Goal: Task Accomplishment & Management: Manage account settings

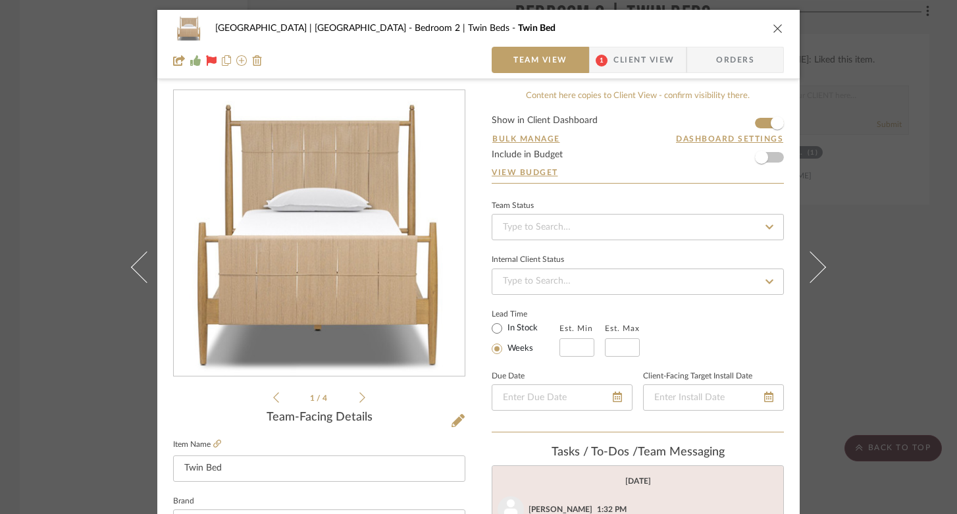
scroll to position [84, 0]
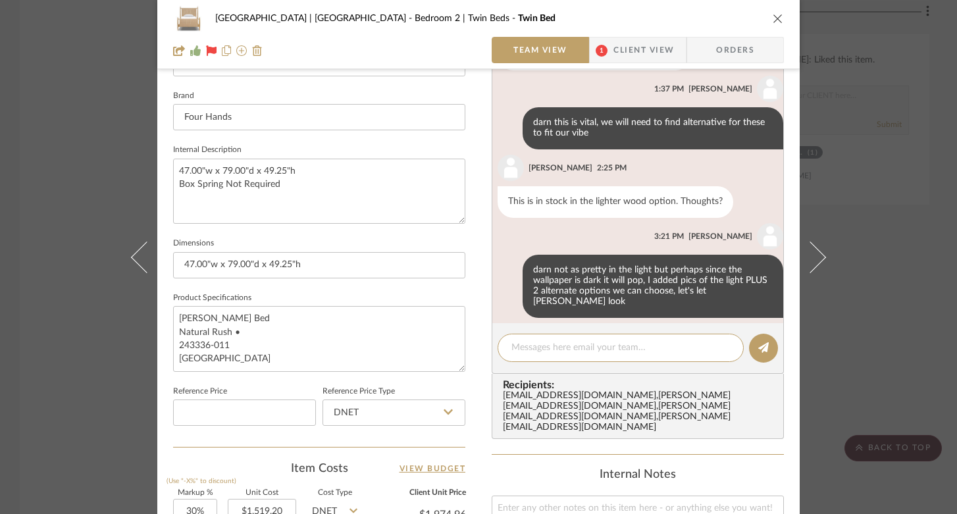
click at [772, 17] on icon "close" at bounding box center [777, 18] width 11 height 11
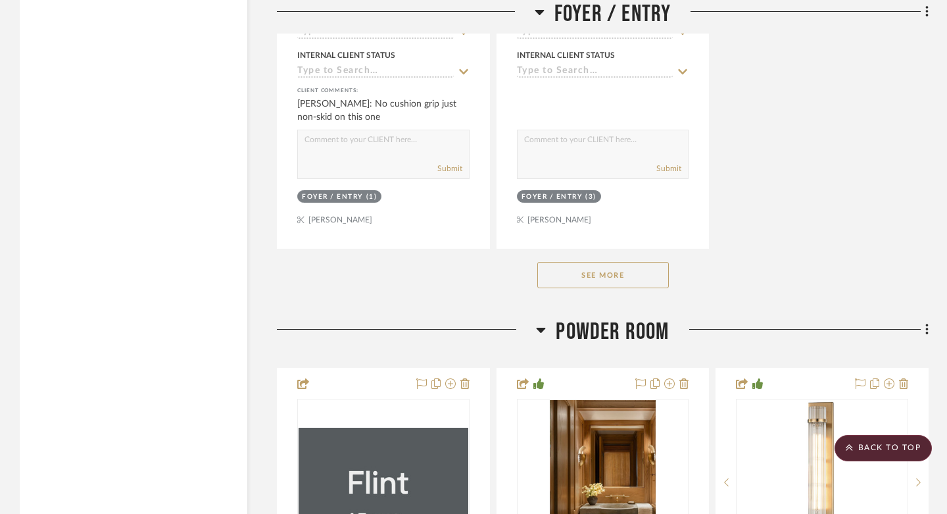
scroll to position [5777, 0]
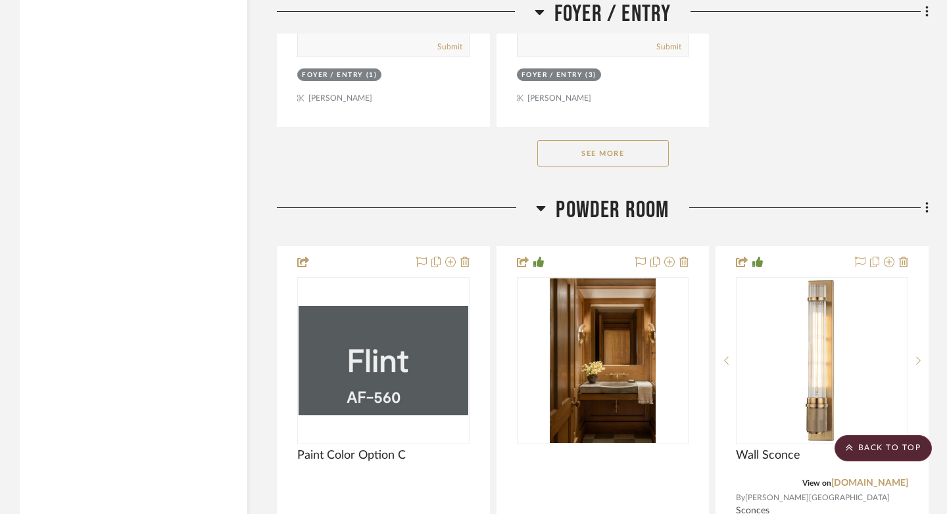
click at [618, 140] on button "See More" at bounding box center [603, 153] width 132 height 26
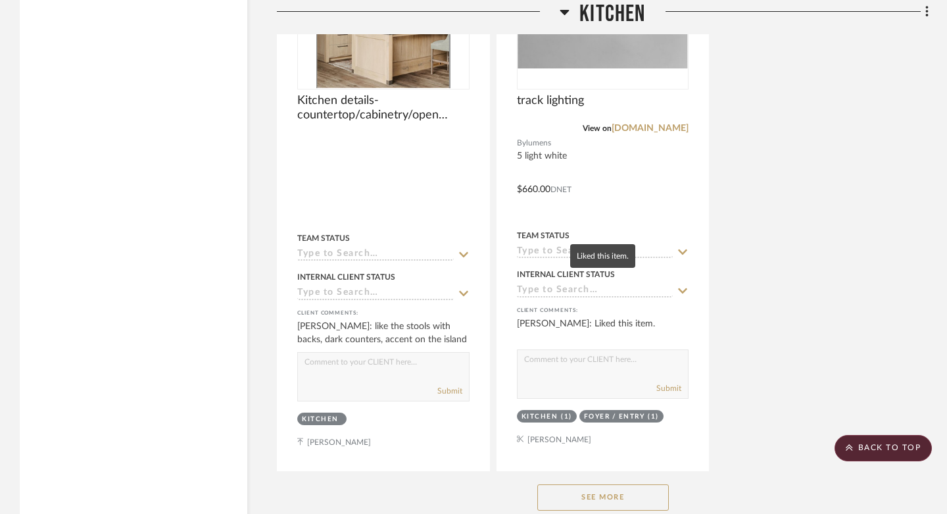
scroll to position [9940, 0]
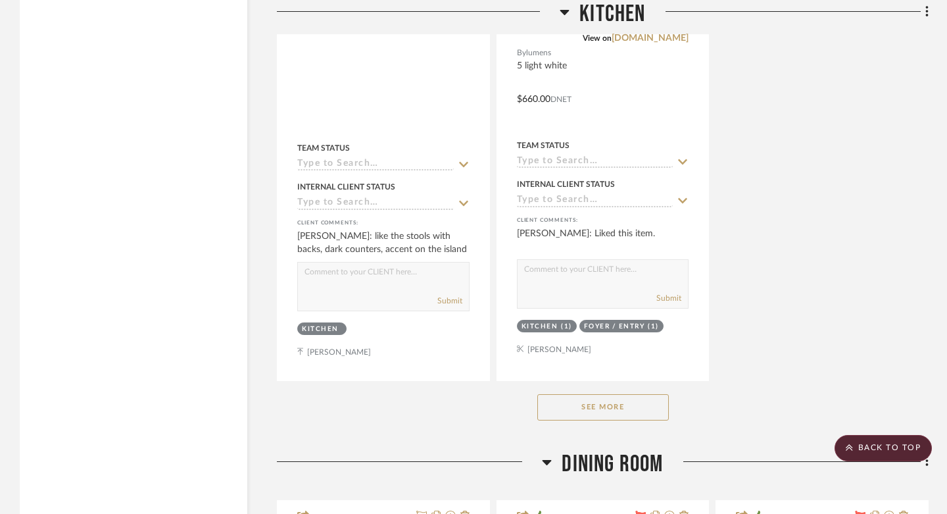
click at [629, 394] on button "See More" at bounding box center [603, 407] width 132 height 26
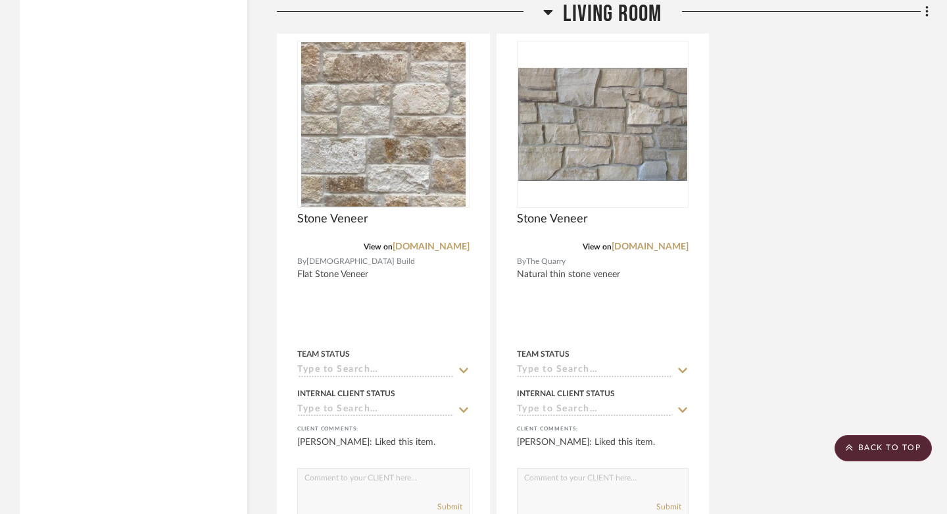
scroll to position [14292, 0]
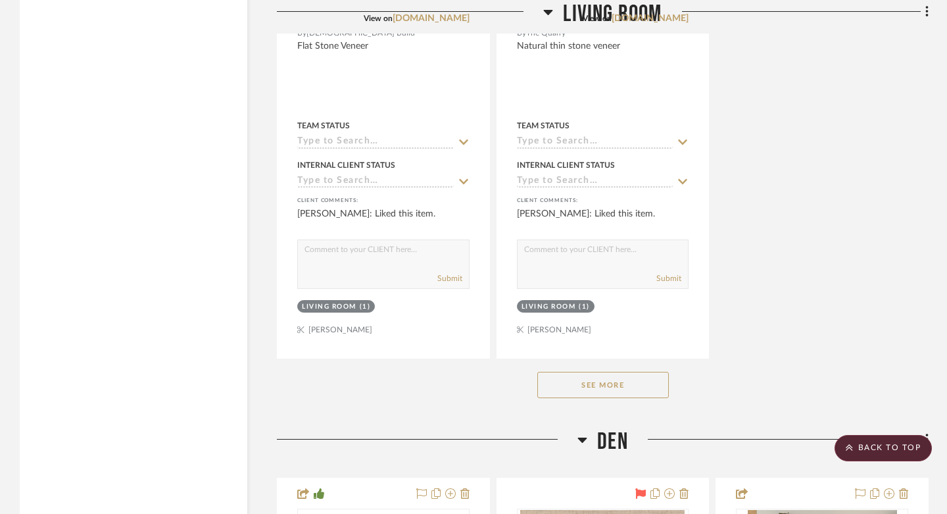
click at [615, 372] on button "See More" at bounding box center [603, 385] width 132 height 26
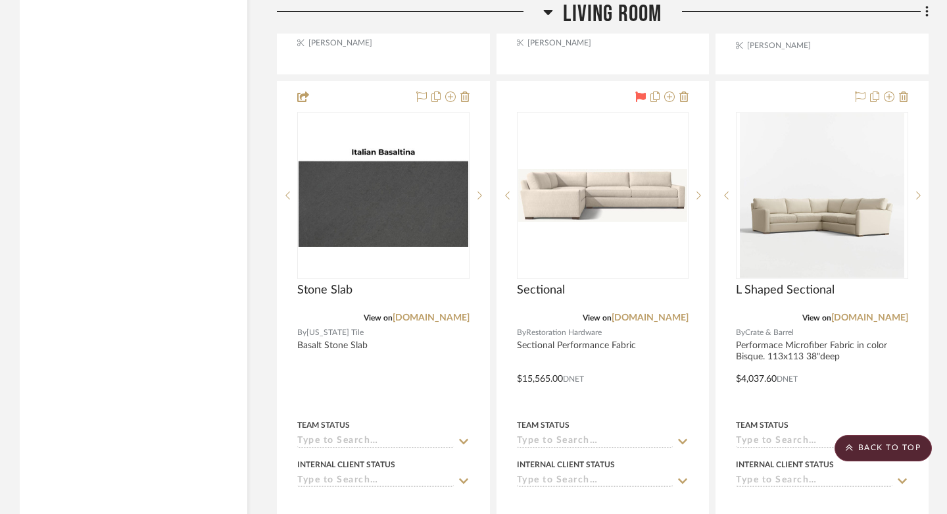
scroll to position [14574, 0]
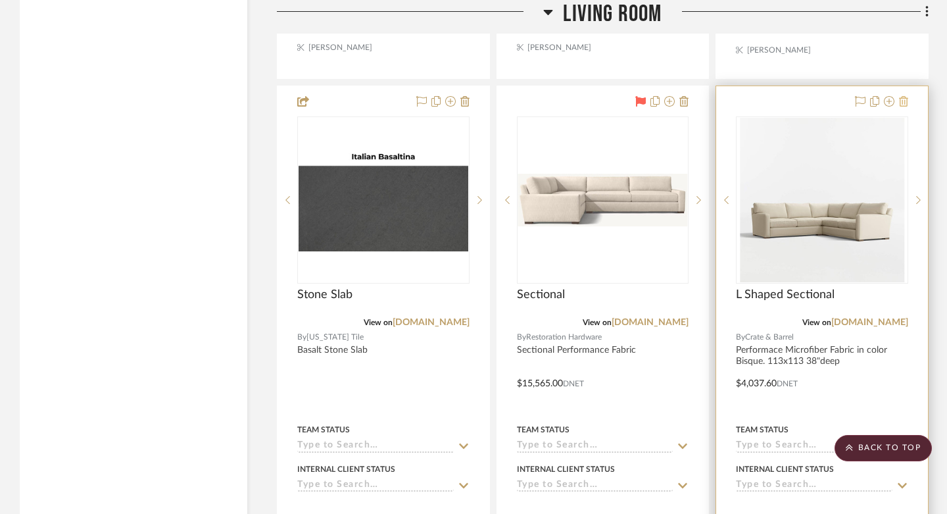
click at [905, 96] on icon at bounding box center [903, 101] width 9 height 11
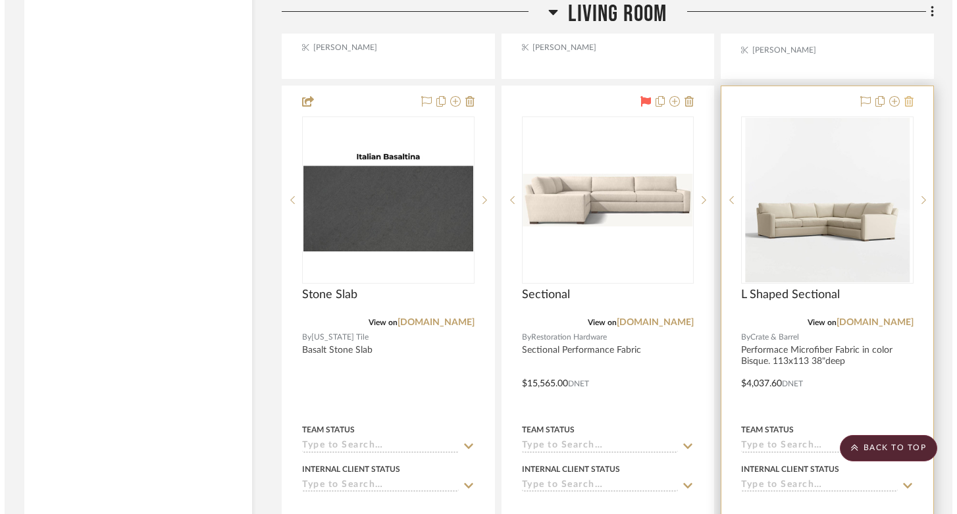
scroll to position [0, 0]
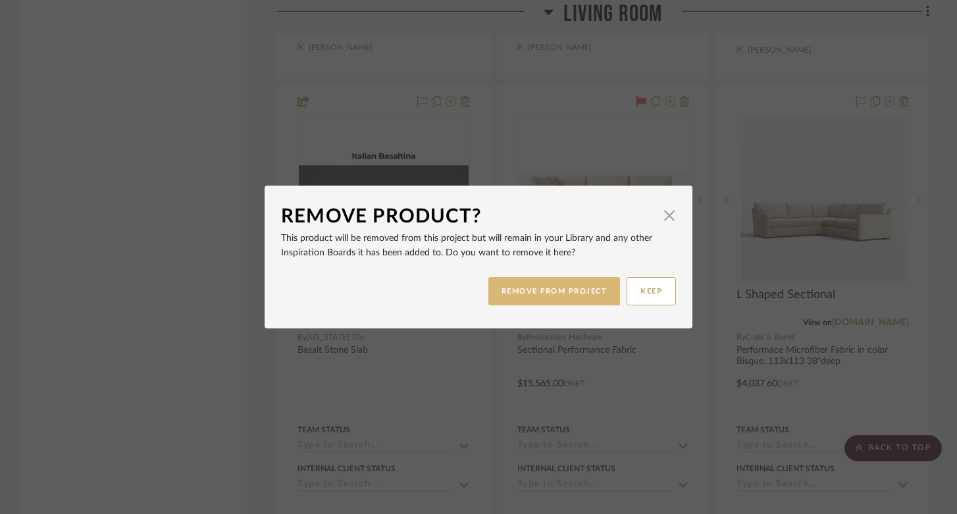
click at [559, 301] on button "REMOVE FROM PROJECT" at bounding box center [554, 291] width 132 height 28
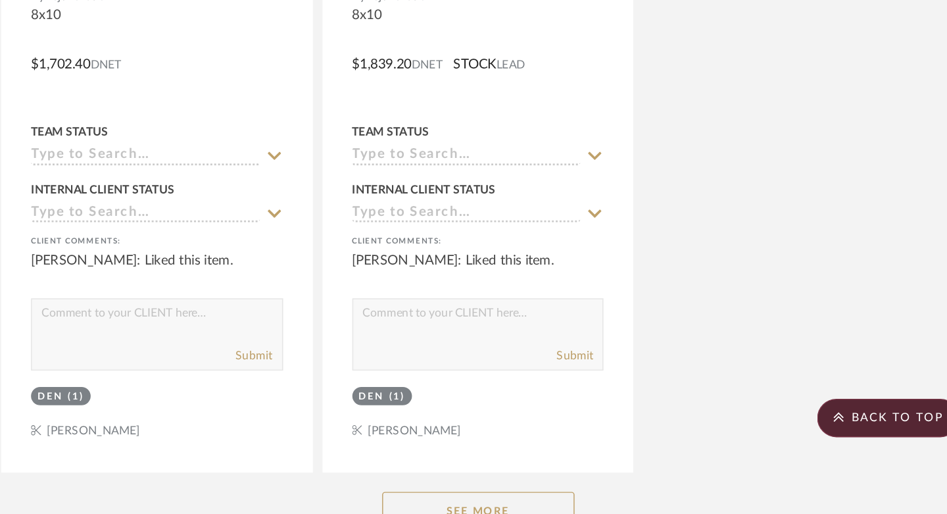
scroll to position [20726, 0]
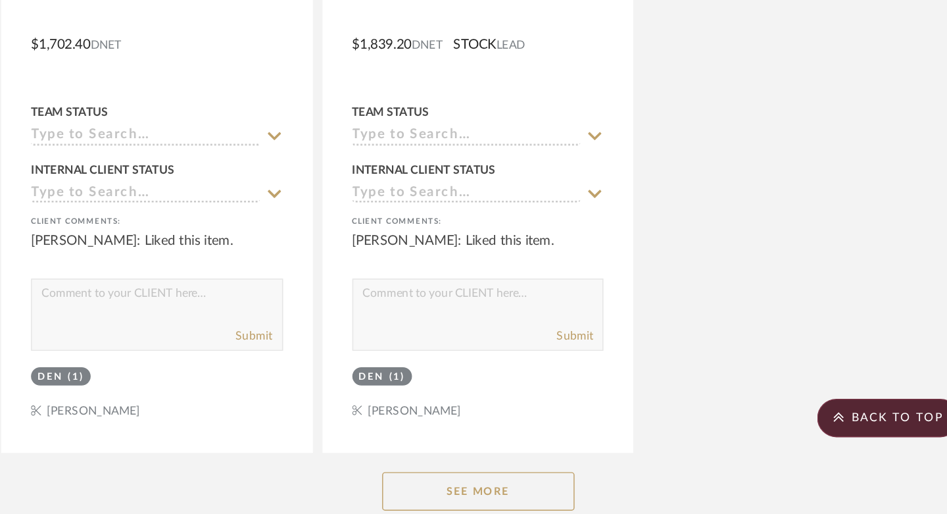
click at [592, 485] on button "See More" at bounding box center [603, 498] width 132 height 26
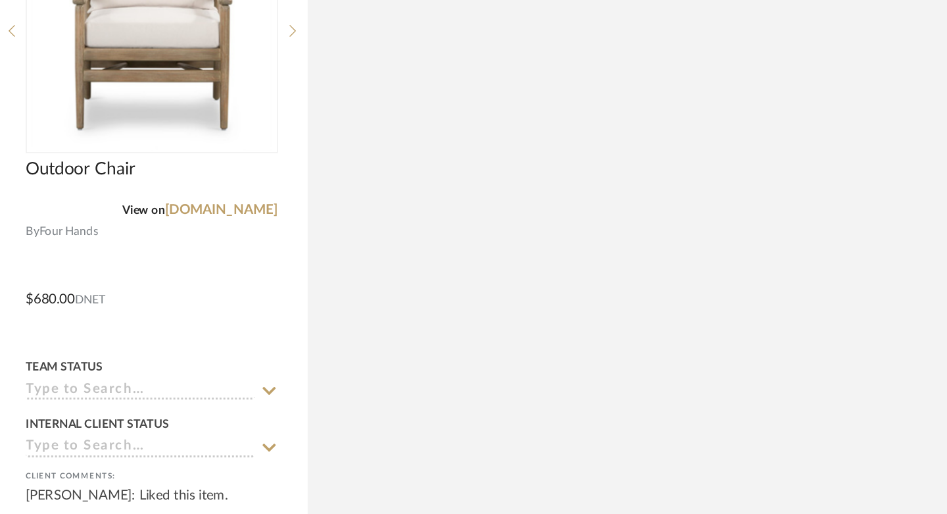
scroll to position [25451, 0]
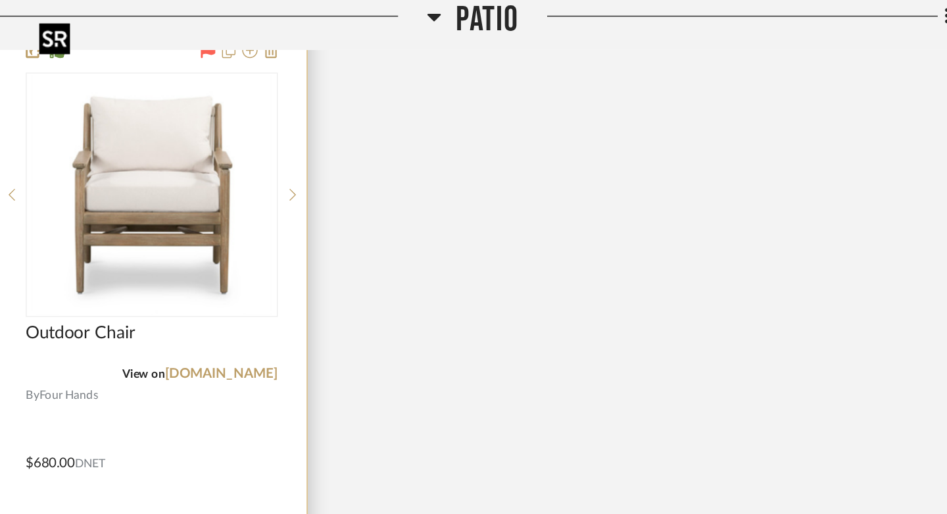
click at [377, 146] on img "0" at bounding box center [383, 133] width 164 height 164
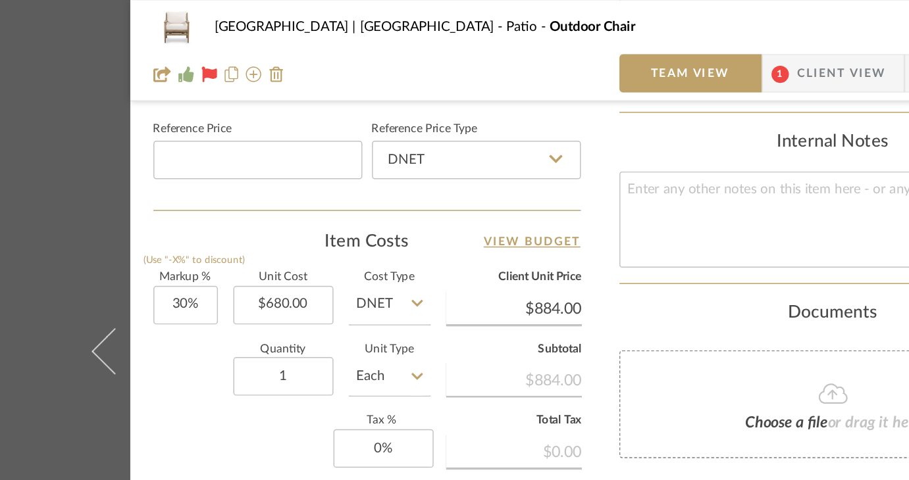
scroll to position [736, 0]
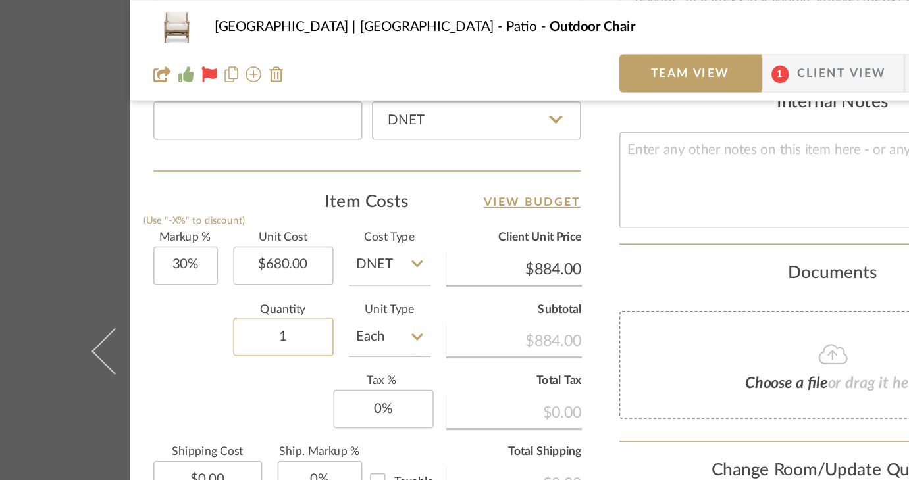
click at [242, 233] on input "1" at bounding box center [238, 230] width 68 height 26
type input "2"
click at [372, 269] on div "$0.00" at bounding box center [395, 281] width 93 height 24
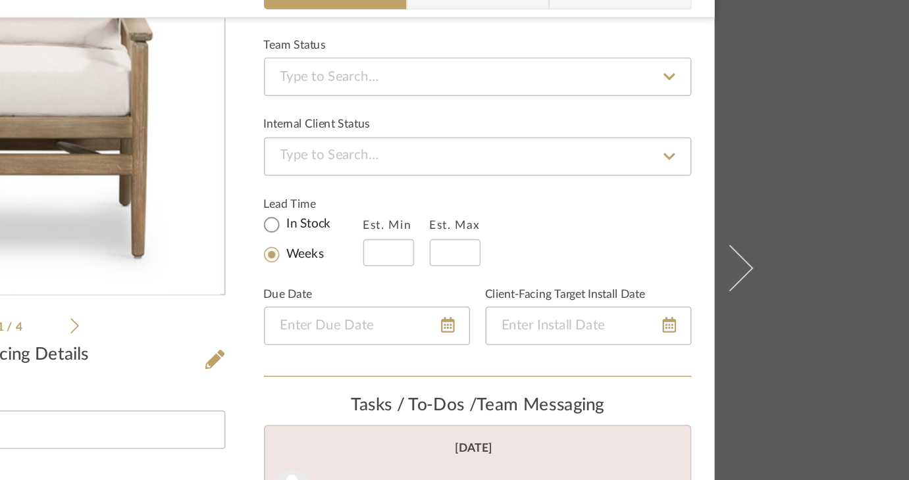
scroll to position [0, 0]
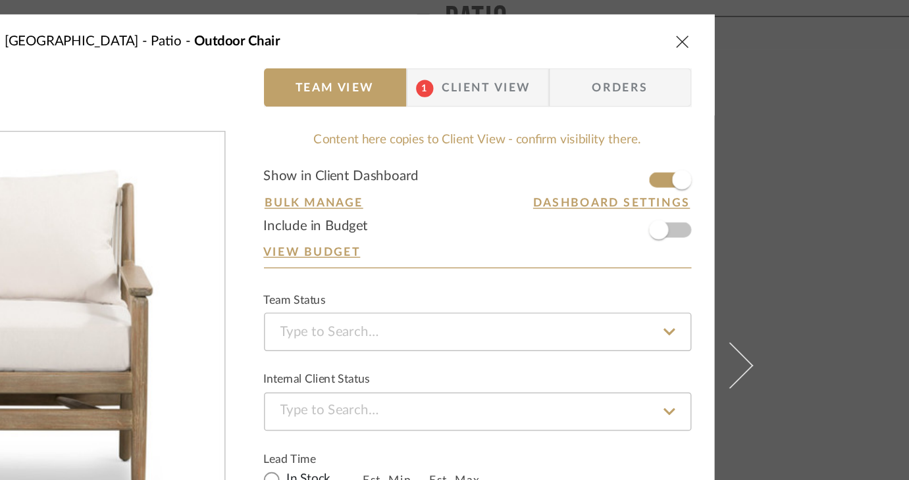
click at [749, 30] on icon "close" at bounding box center [754, 28] width 11 height 11
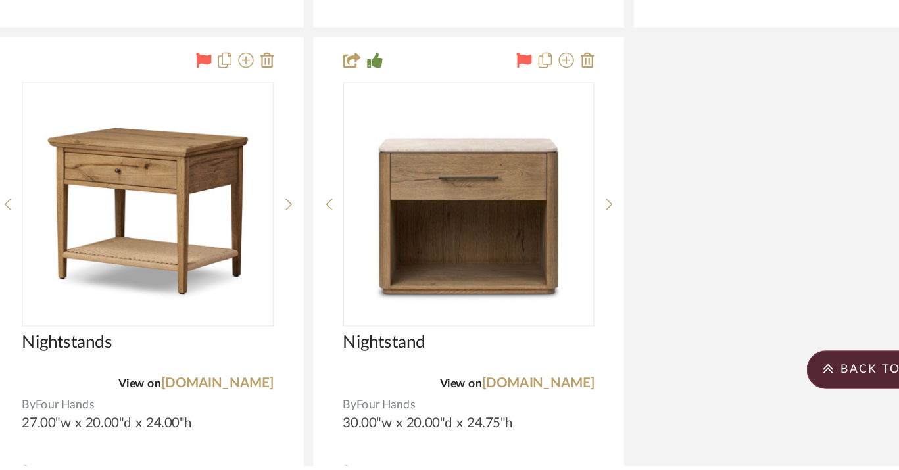
scroll to position [27823, 47]
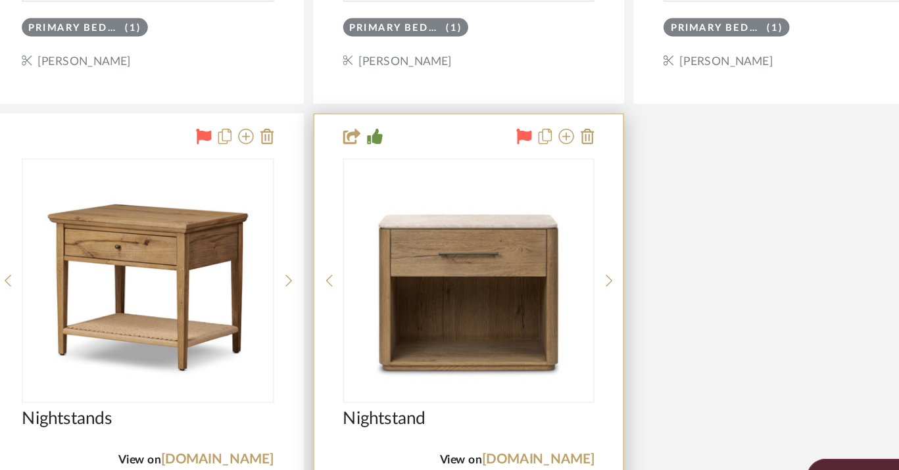
click at [594, 166] on icon at bounding box center [594, 171] width 11 height 11
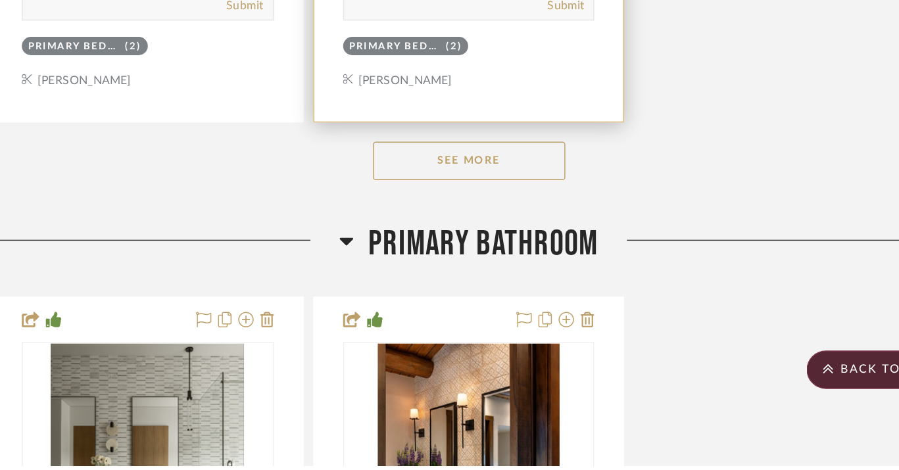
scroll to position [28332, 47]
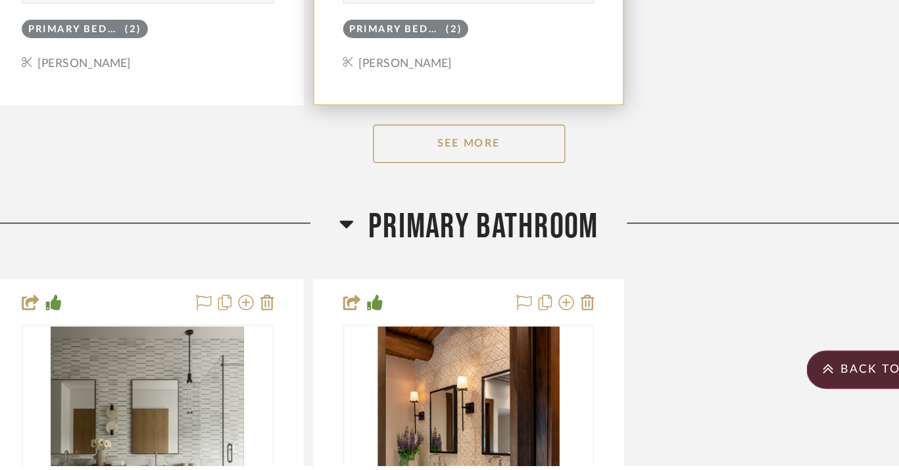
click at [587, 237] on button "See More" at bounding box center [556, 250] width 132 height 26
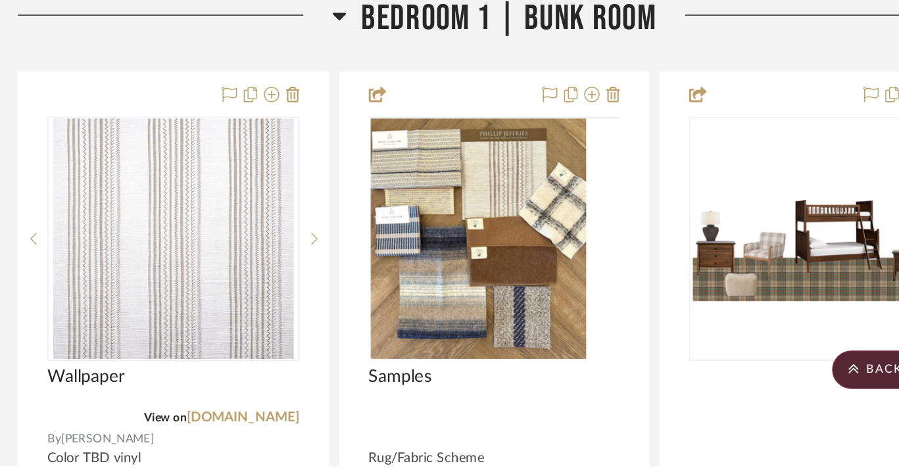
scroll to position [30880, 47]
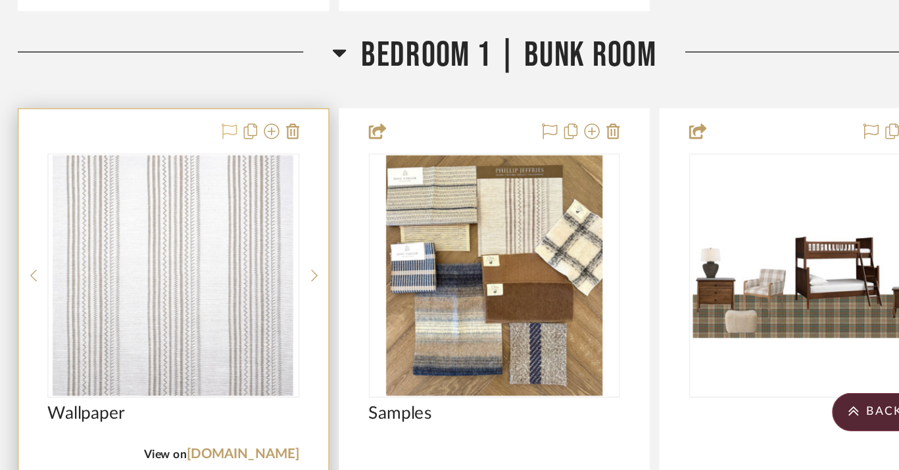
click at [374, 207] on icon at bounding box center [374, 212] width 11 height 11
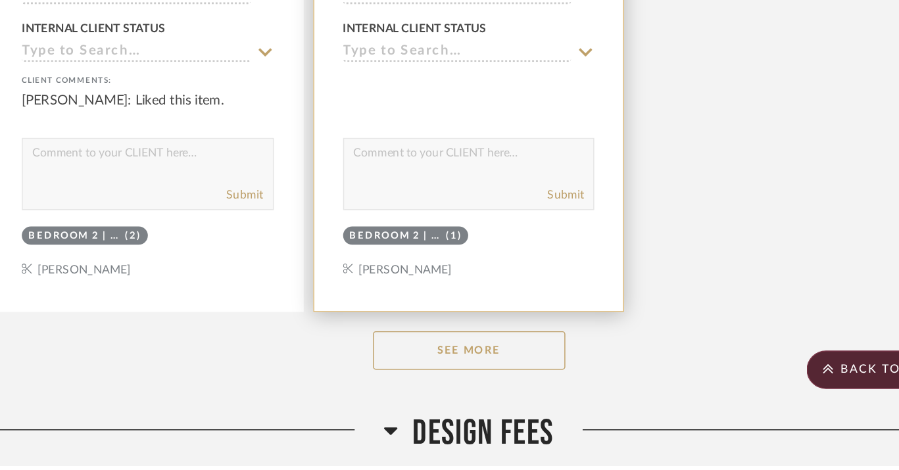
scroll to position [36157, 47]
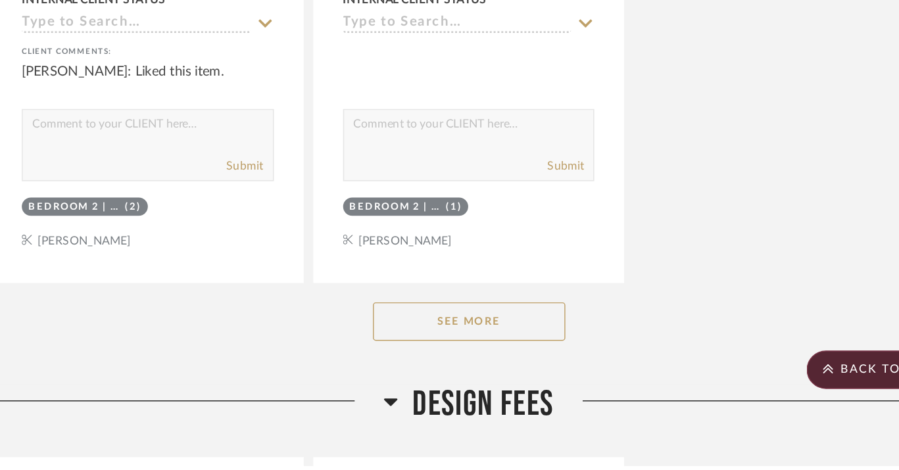
click at [544, 359] on button "See More" at bounding box center [556, 372] width 132 height 26
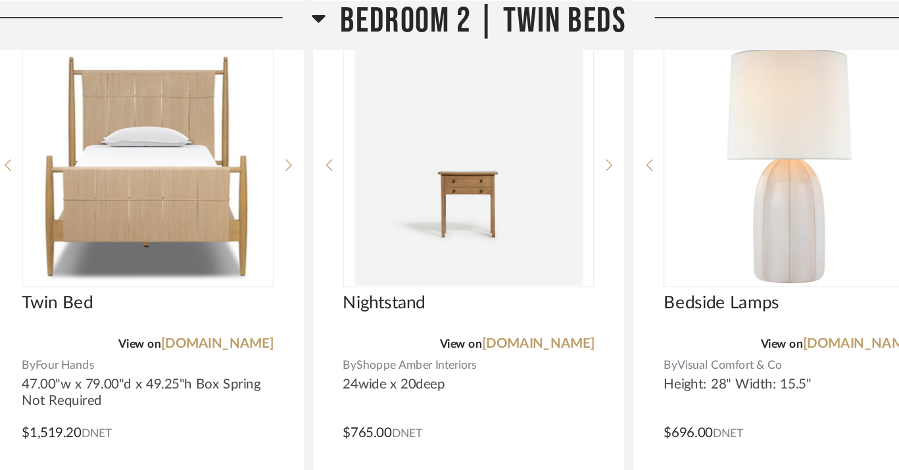
scroll to position [35842, 47]
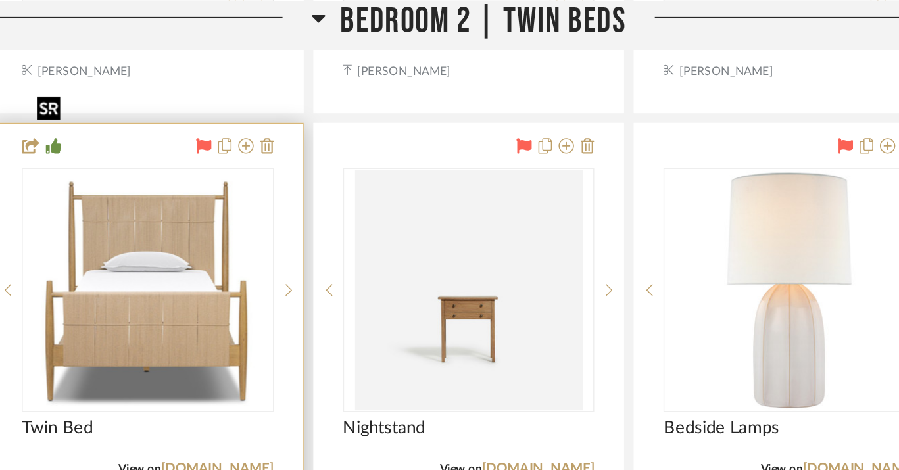
click at [373, 155] on img "0" at bounding box center [336, 198] width 162 height 164
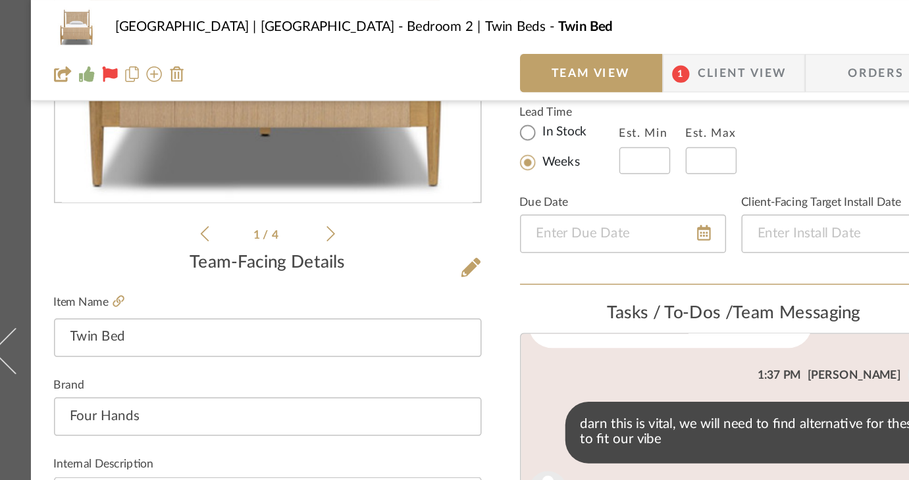
scroll to position [195, 0]
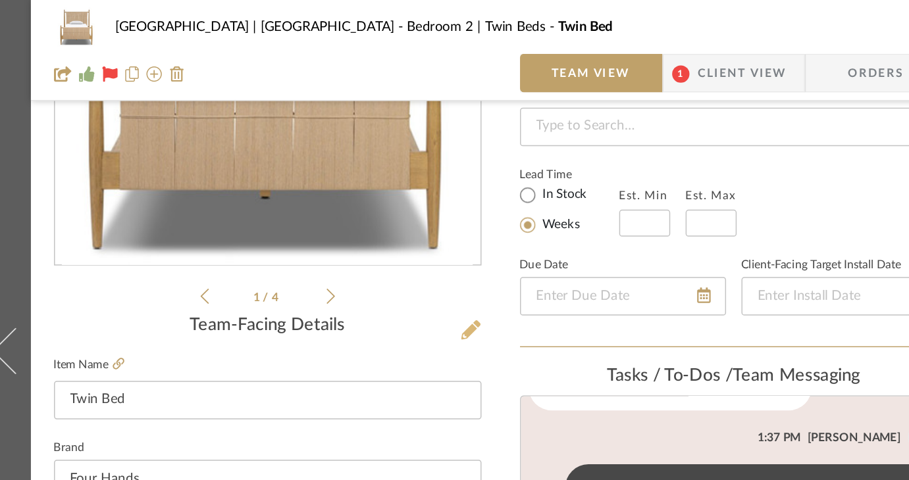
click at [428, 222] on icon at bounding box center [434, 225] width 13 height 13
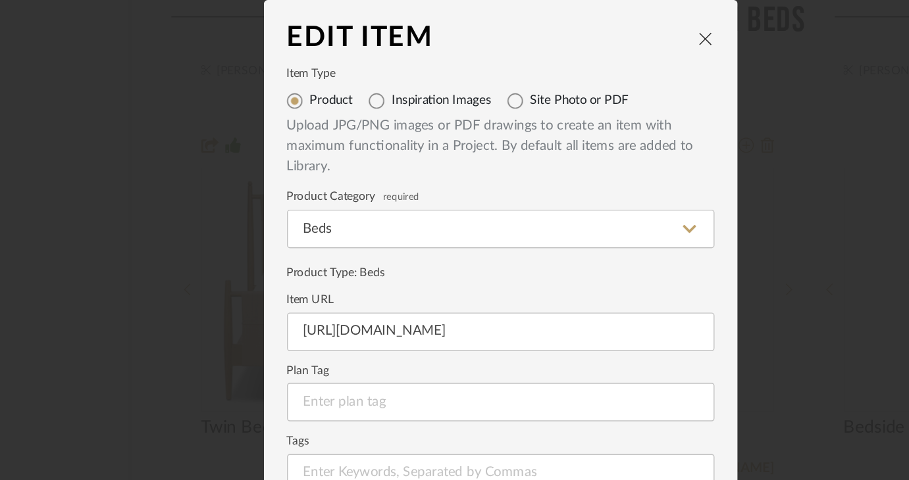
scroll to position [147, 0]
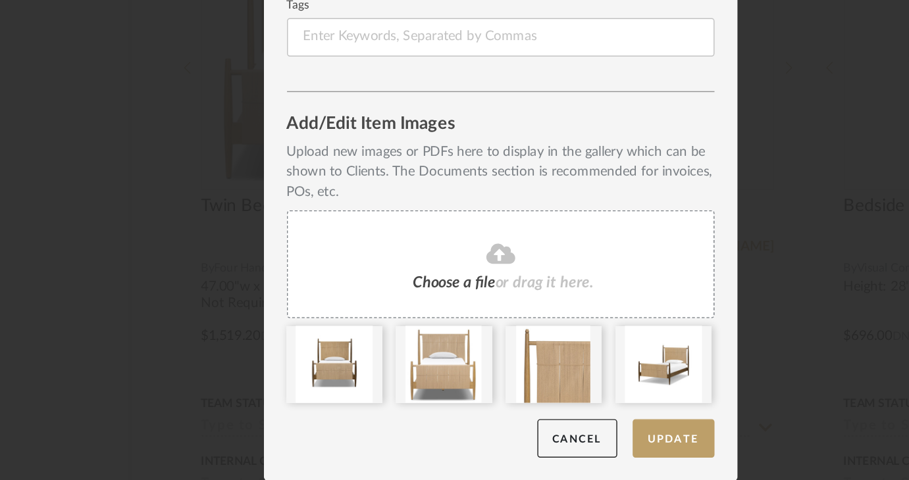
drag, startPoint x: 484, startPoint y: 399, endPoint x: 302, endPoint y: 399, distance: 182.2
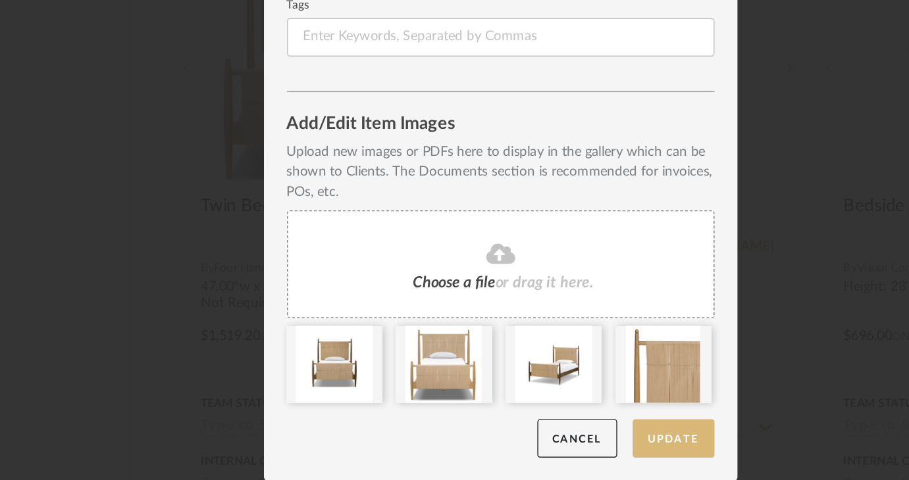
click at [575, 449] on button "Update" at bounding box center [573, 451] width 56 height 27
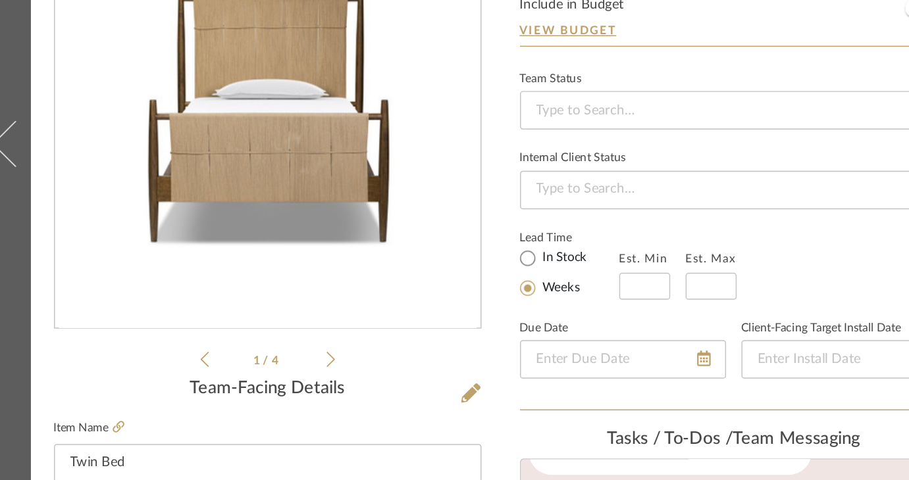
scroll to position [84, 0]
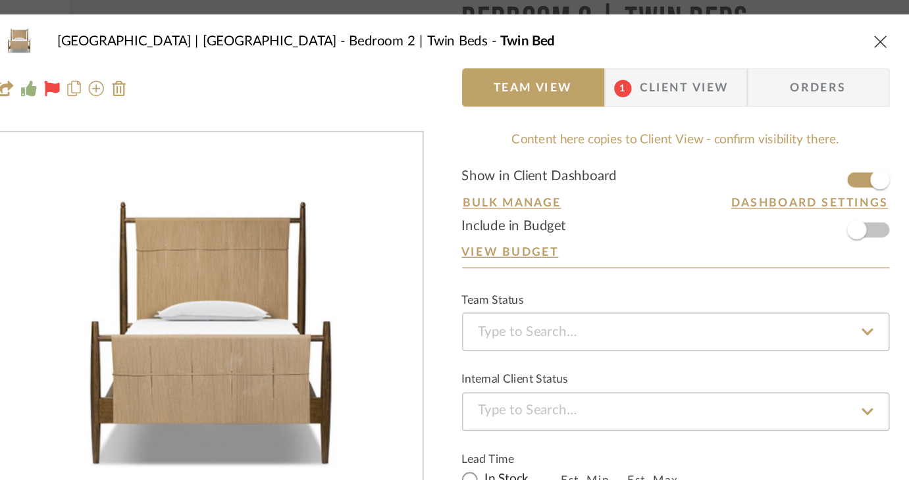
click at [749, 28] on icon "close" at bounding box center [754, 28] width 11 height 11
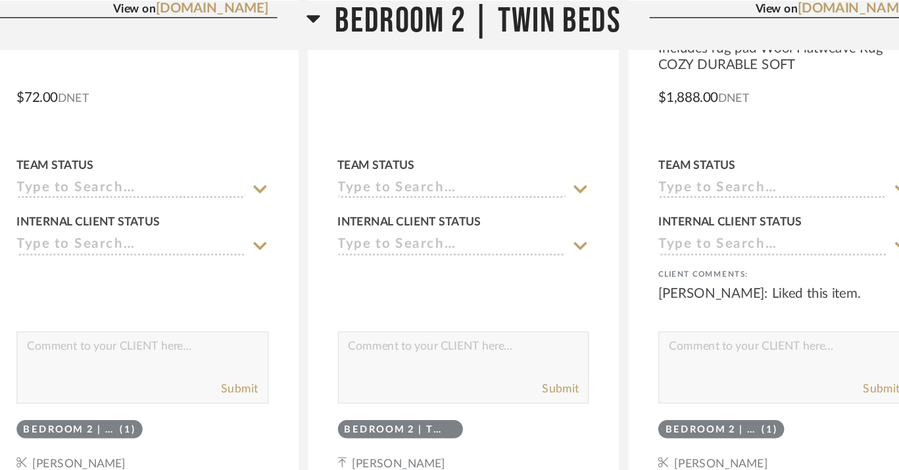
scroll to position [35330, 47]
